Goal: Information Seeking & Learning: Check status

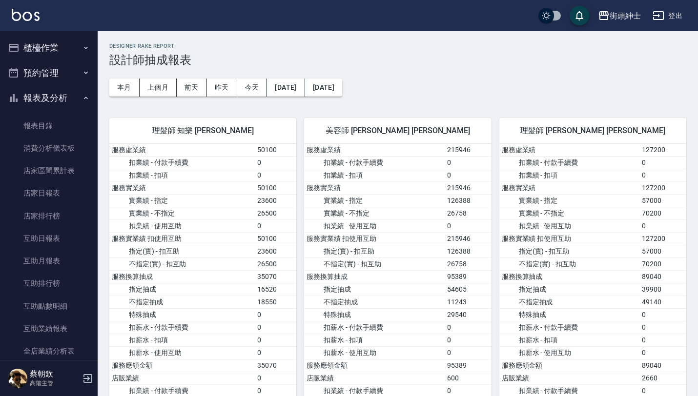
click at [70, 104] on button "報表及分析" at bounding box center [49, 97] width 90 height 25
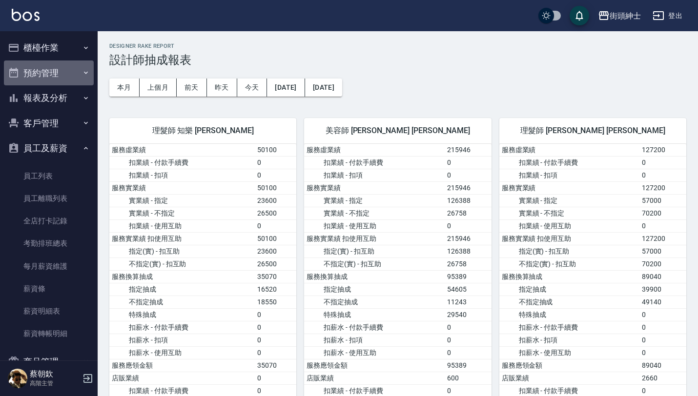
click at [82, 75] on icon "button" at bounding box center [86, 73] width 8 height 8
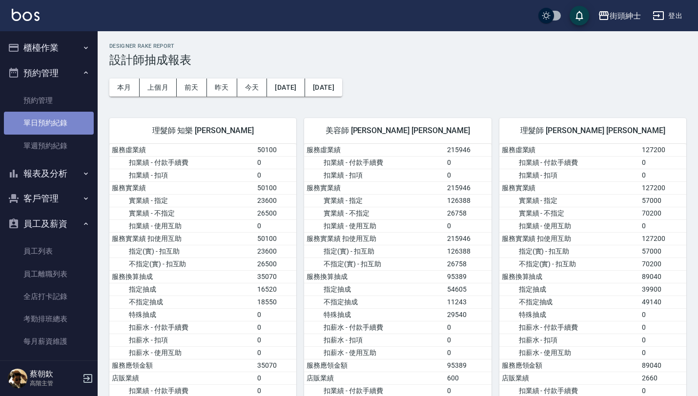
click at [62, 125] on link "單日預約紀錄" at bounding box center [49, 123] width 90 height 22
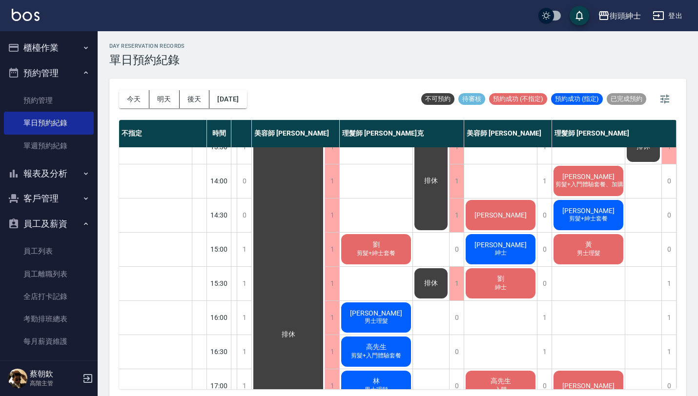
scroll to position [188, 109]
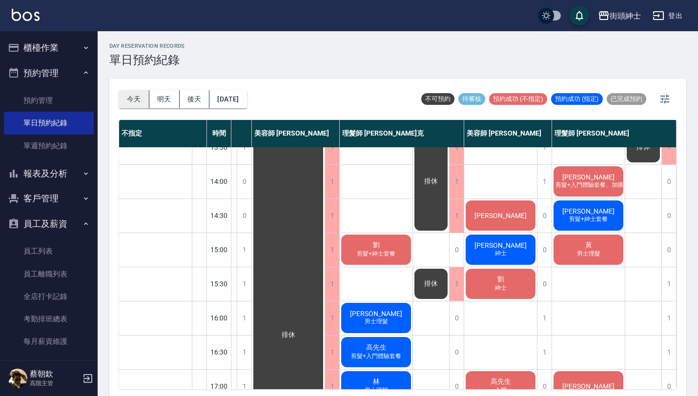
click at [141, 96] on button "今天" at bounding box center [134, 99] width 30 height 18
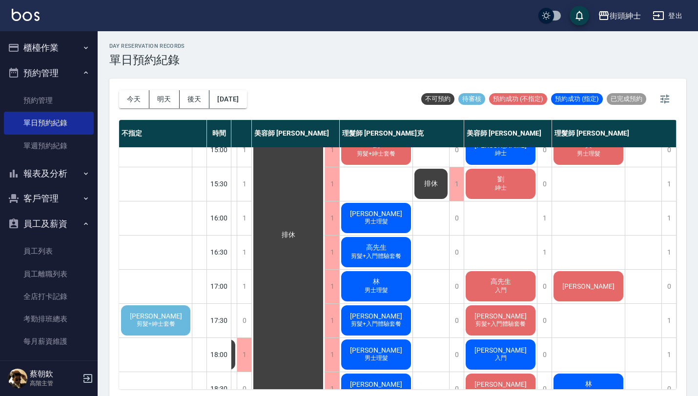
scroll to position [0, 109]
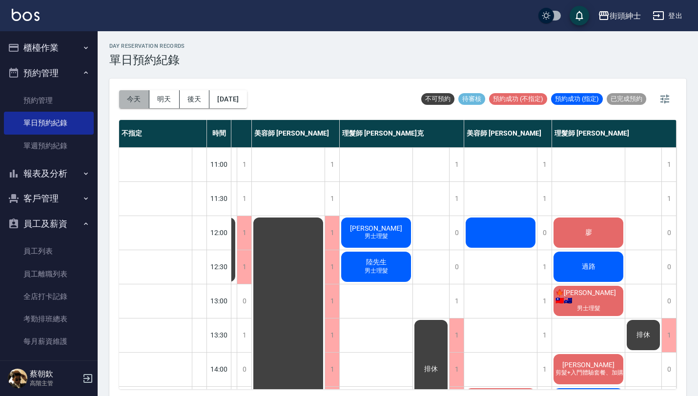
click at [133, 97] on button "今天" at bounding box center [134, 99] width 30 height 18
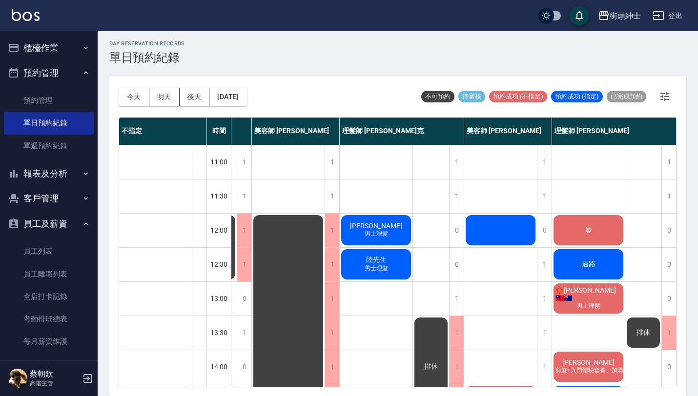
scroll to position [0, 0]
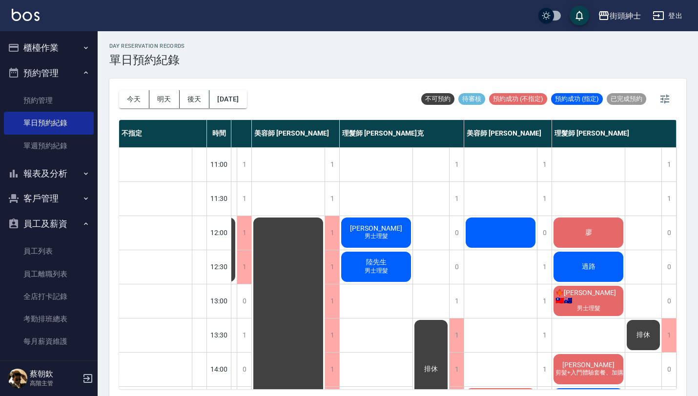
click at [61, 79] on button "預約管理" at bounding box center [49, 73] width 90 height 25
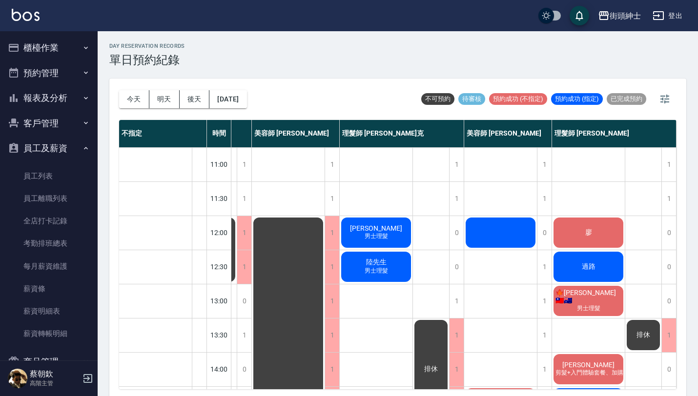
click at [71, 99] on button "報表及分析" at bounding box center [49, 97] width 90 height 25
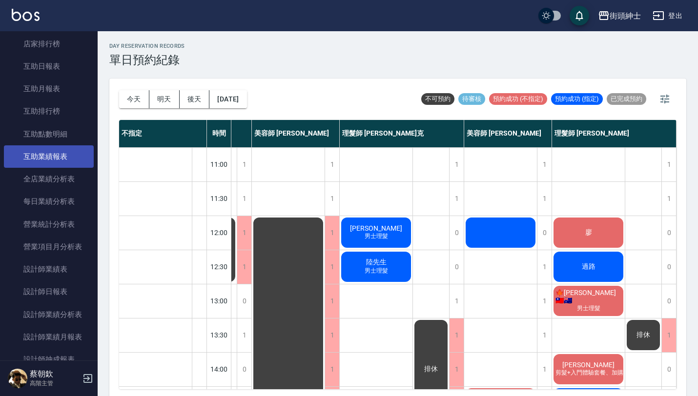
scroll to position [176, 0]
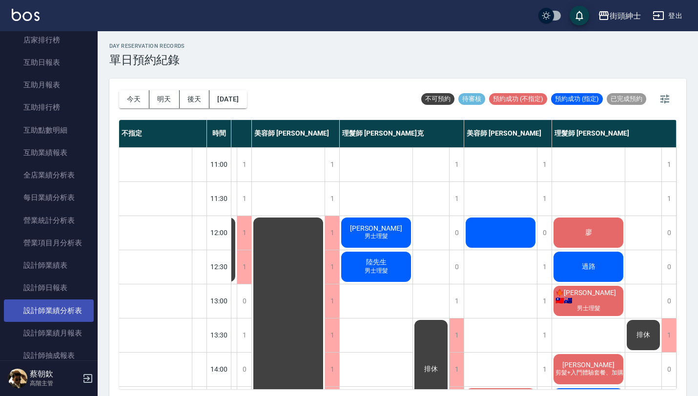
click at [71, 311] on link "設計師業績分析表" at bounding box center [49, 311] width 90 height 22
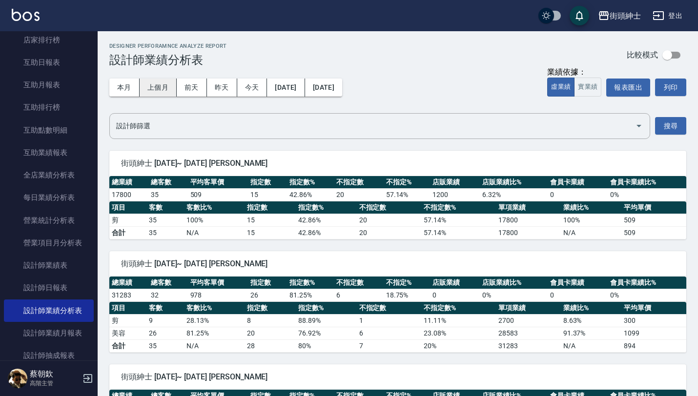
click at [157, 87] on button "上個月" at bounding box center [158, 88] width 37 height 18
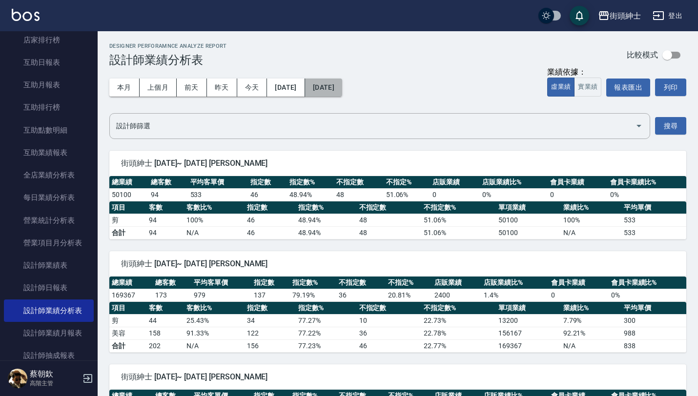
click at [342, 85] on button "[DATE]" at bounding box center [323, 88] width 37 height 18
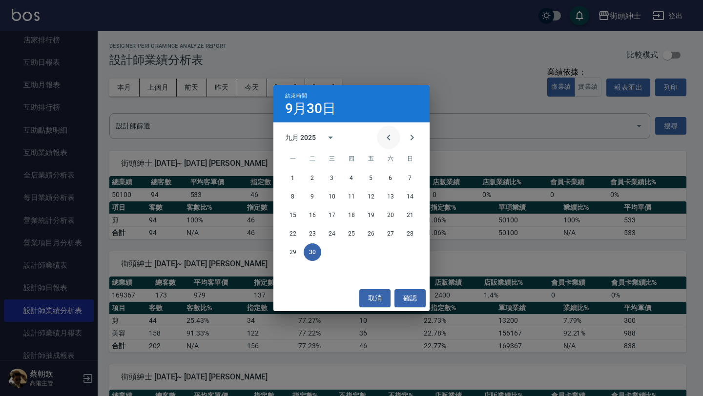
click at [389, 135] on icon "Previous month" at bounding box center [388, 138] width 3 height 6
click at [409, 253] on button "31" at bounding box center [410, 253] width 18 height 18
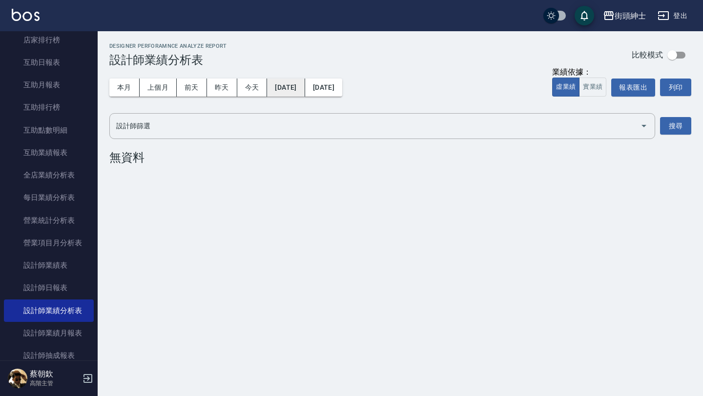
click at [301, 92] on button "[DATE]" at bounding box center [286, 88] width 38 height 18
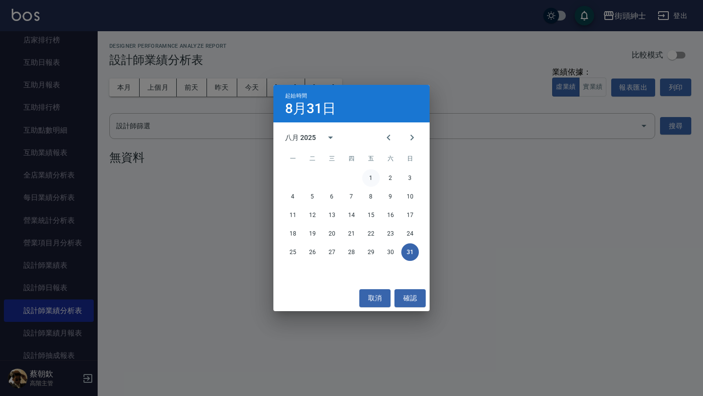
click at [373, 178] on button "1" at bounding box center [371, 178] width 18 height 18
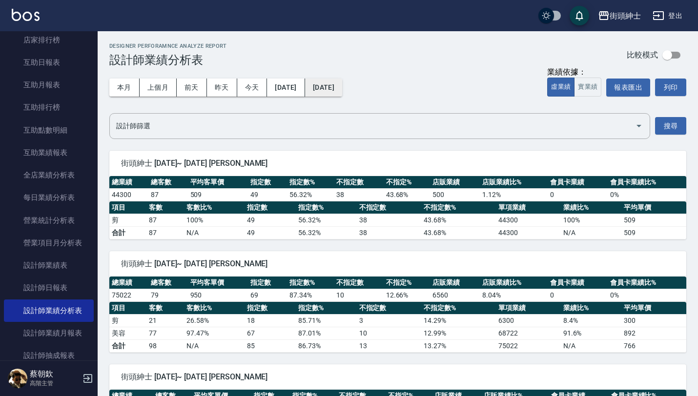
click at [342, 87] on button "[DATE]" at bounding box center [323, 88] width 37 height 18
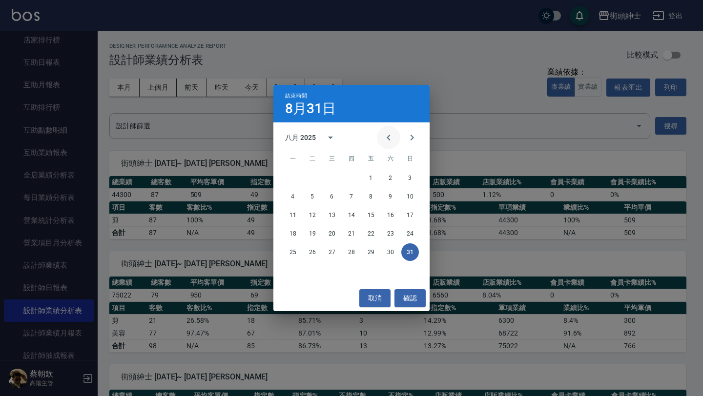
click at [388, 134] on icon "Previous month" at bounding box center [389, 138] width 12 height 12
click at [351, 252] on button "31" at bounding box center [352, 253] width 18 height 18
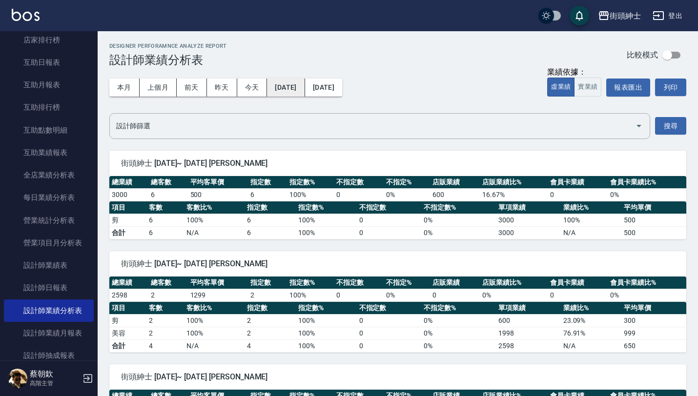
click at [293, 88] on button "[DATE]" at bounding box center [286, 88] width 38 height 18
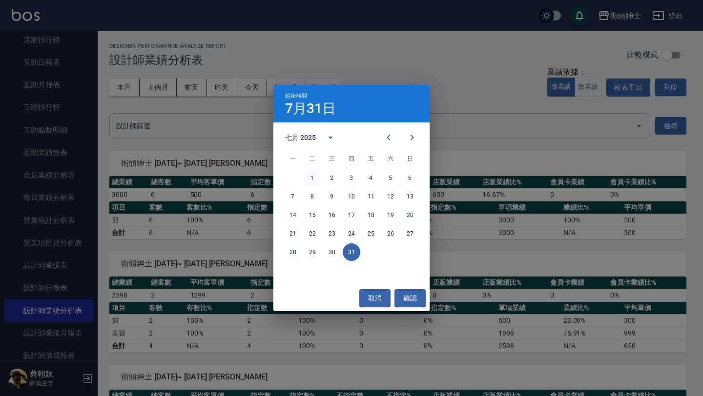
click at [315, 175] on button "1" at bounding box center [313, 178] width 18 height 18
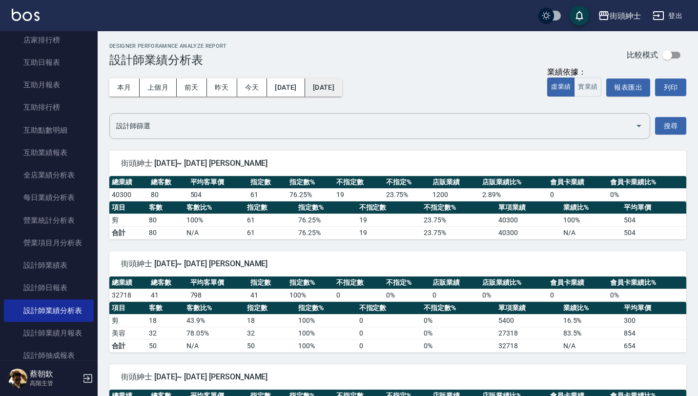
click at [342, 81] on button "[DATE]" at bounding box center [323, 88] width 37 height 18
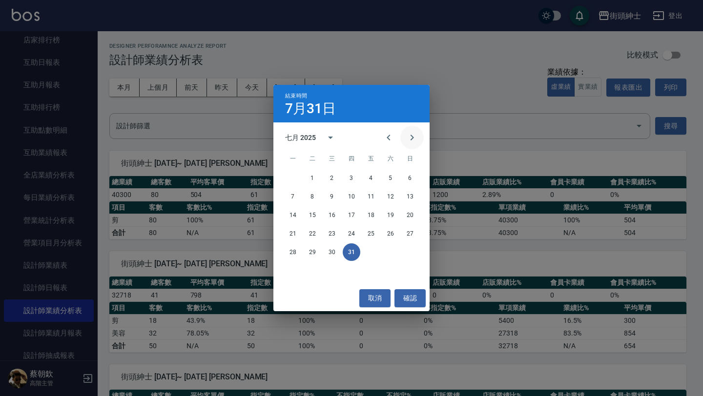
click at [412, 138] on icon "Next month" at bounding box center [412, 138] width 12 height 12
click at [412, 253] on button "31" at bounding box center [410, 253] width 18 height 18
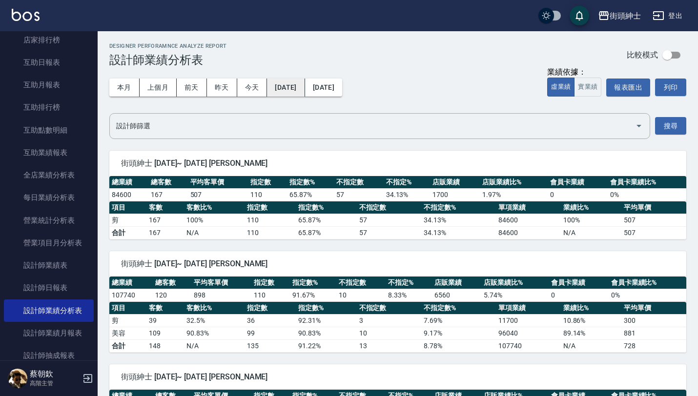
click at [298, 89] on button "[DATE]" at bounding box center [286, 88] width 38 height 18
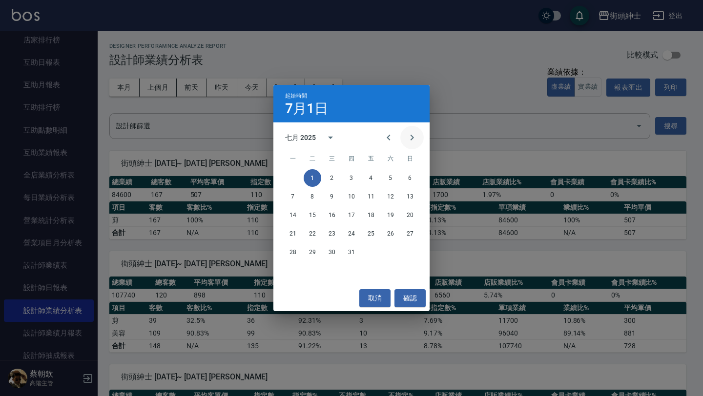
click at [415, 134] on icon "Next month" at bounding box center [412, 138] width 12 height 12
click at [375, 172] on button "1" at bounding box center [371, 178] width 18 height 18
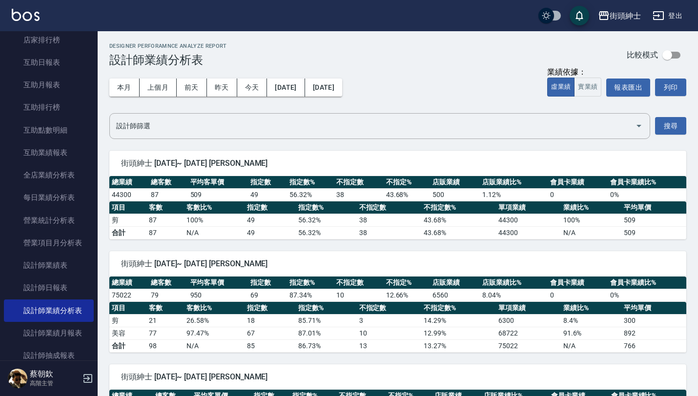
click at [313, 160] on span "街頭紳士 [DATE]~ [DATE] [PERSON_NAME]" at bounding box center [398, 164] width 554 height 10
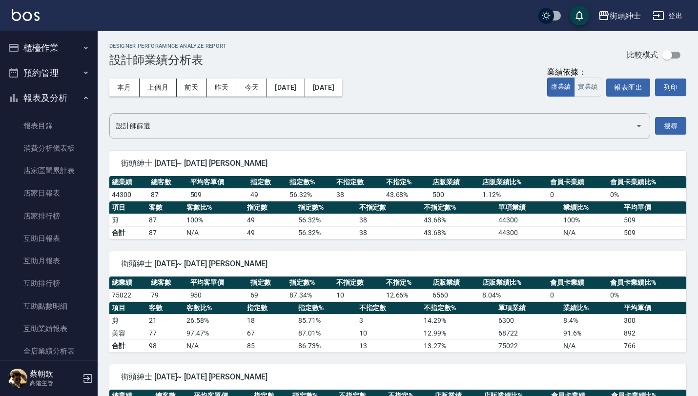
click at [75, 72] on button "預約管理" at bounding box center [49, 73] width 90 height 25
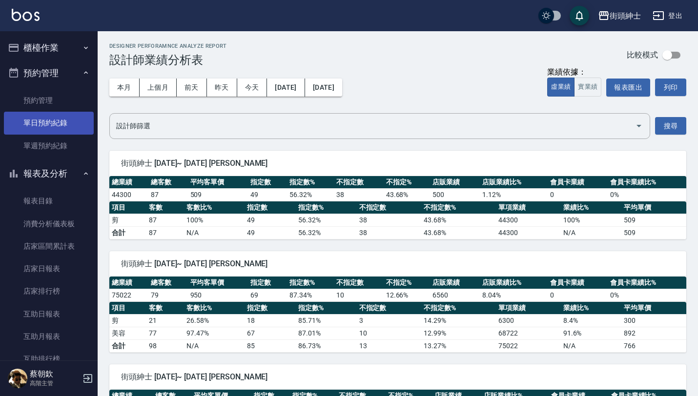
click at [67, 120] on link "單日預約紀錄" at bounding box center [49, 123] width 90 height 22
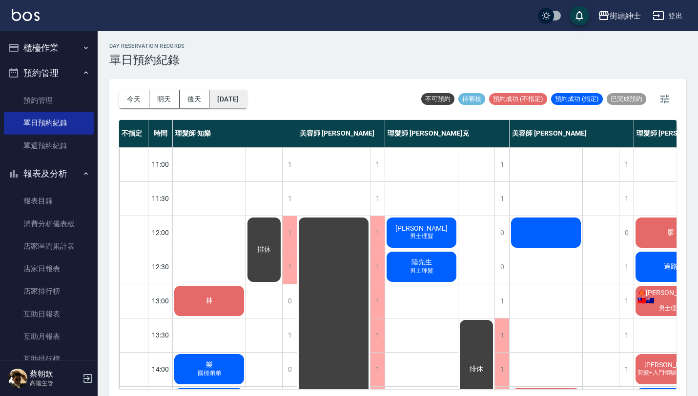
click at [231, 98] on button "[DATE]" at bounding box center [227, 99] width 37 height 18
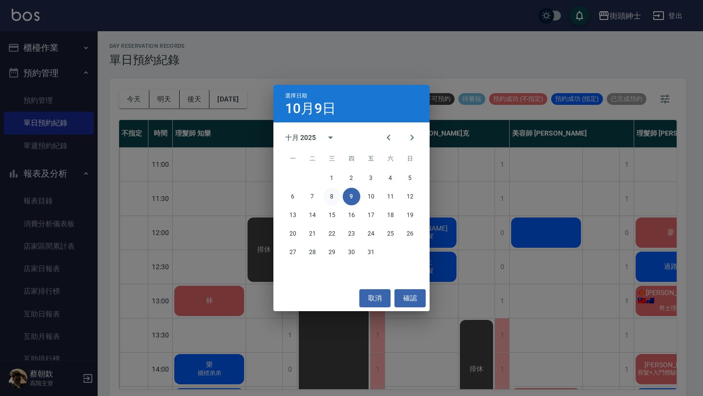
click at [333, 195] on button "8" at bounding box center [332, 197] width 18 height 18
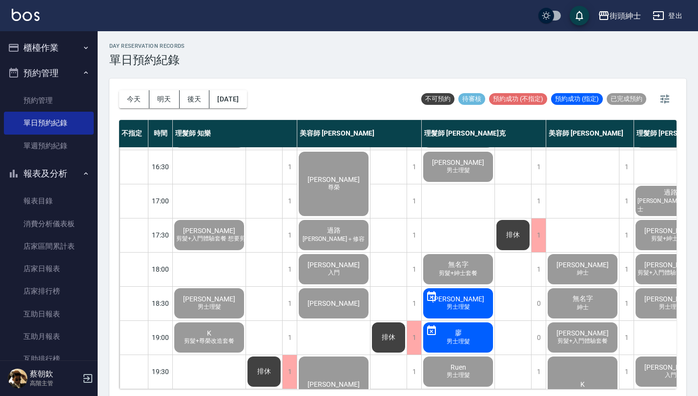
scroll to position [344, 0]
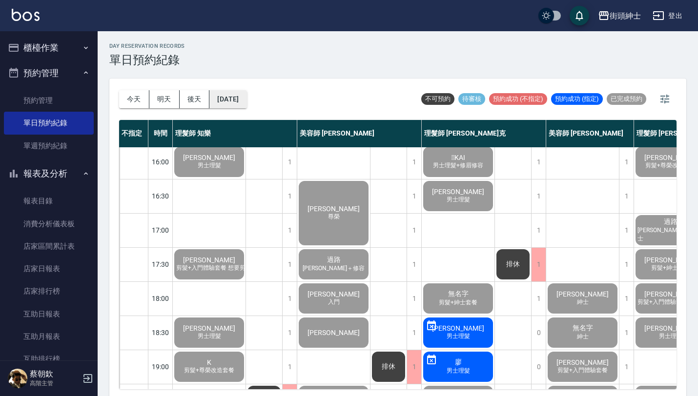
click at [247, 95] on button "[DATE]" at bounding box center [227, 99] width 37 height 18
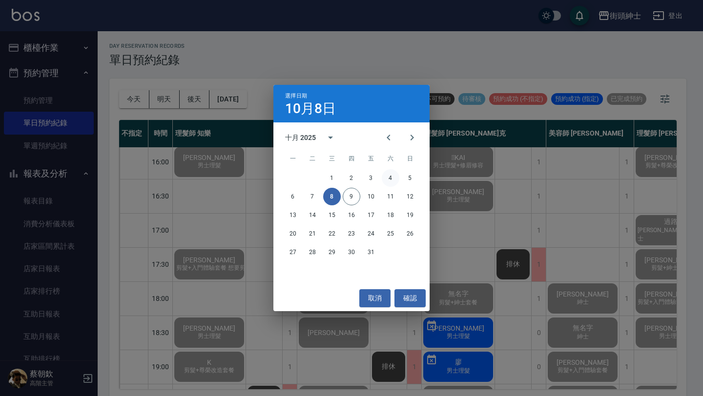
click at [391, 177] on button "4" at bounding box center [391, 178] width 18 height 18
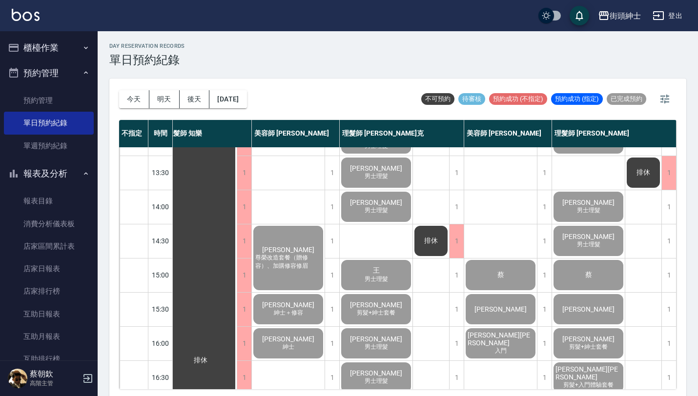
scroll to position [163, 14]
click at [174, 96] on button "明天" at bounding box center [164, 99] width 30 height 18
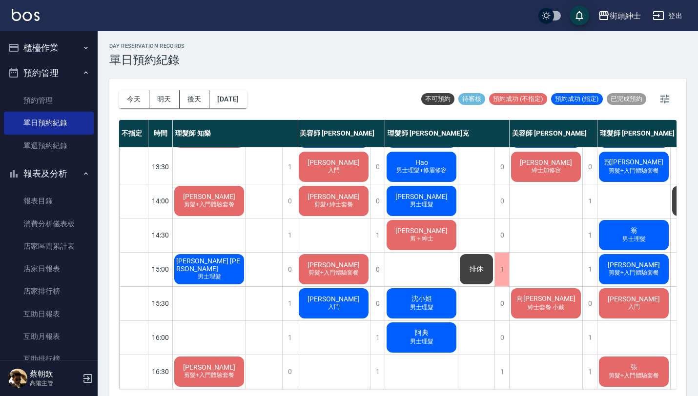
scroll to position [164, 0]
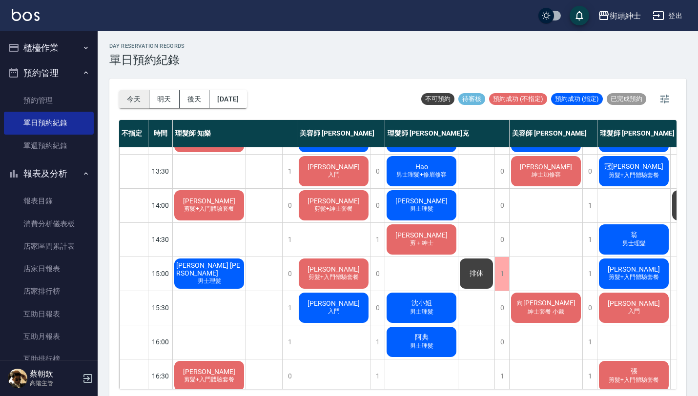
click at [136, 97] on button "今天" at bounding box center [134, 99] width 30 height 18
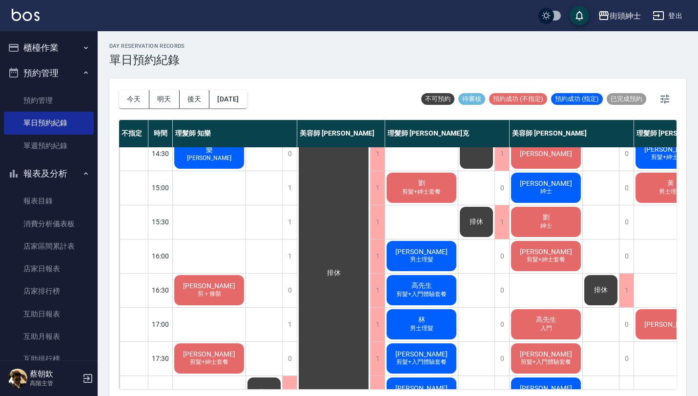
scroll to position [258, 0]
